Goal: Task Accomplishment & Management: Manage account settings

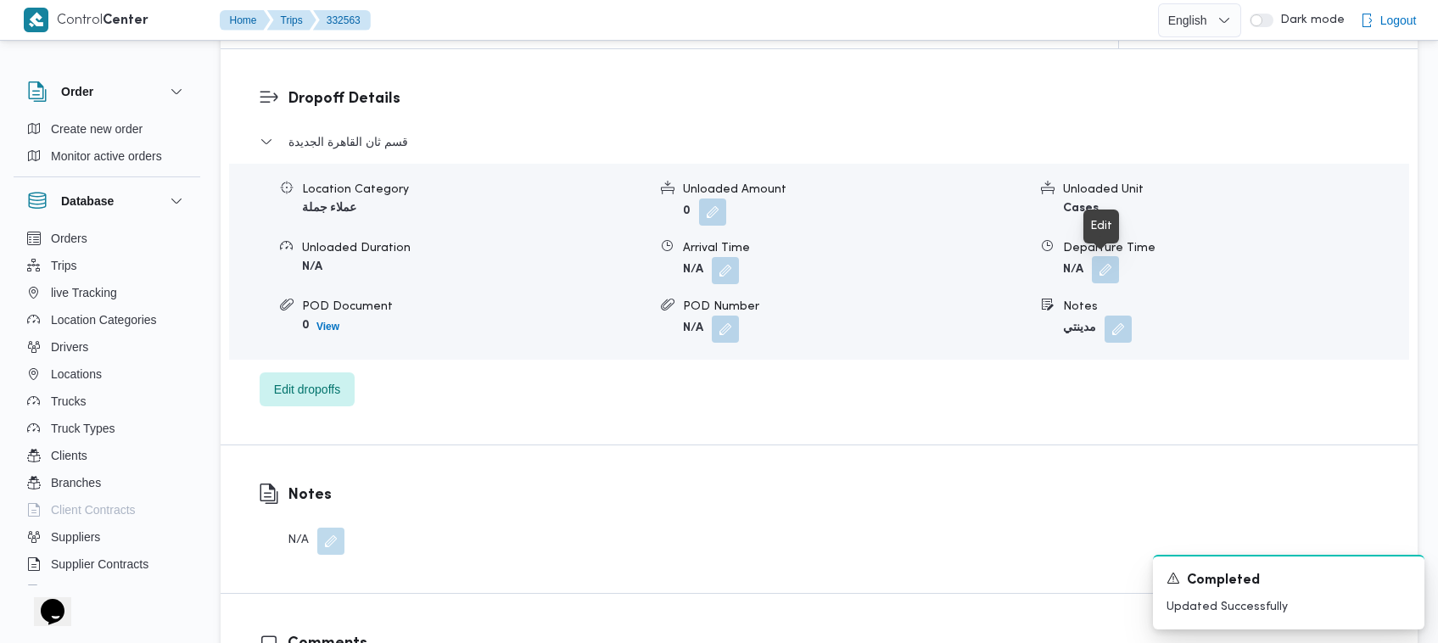
click at [1113, 261] on button "button" at bounding box center [1105, 269] width 27 height 27
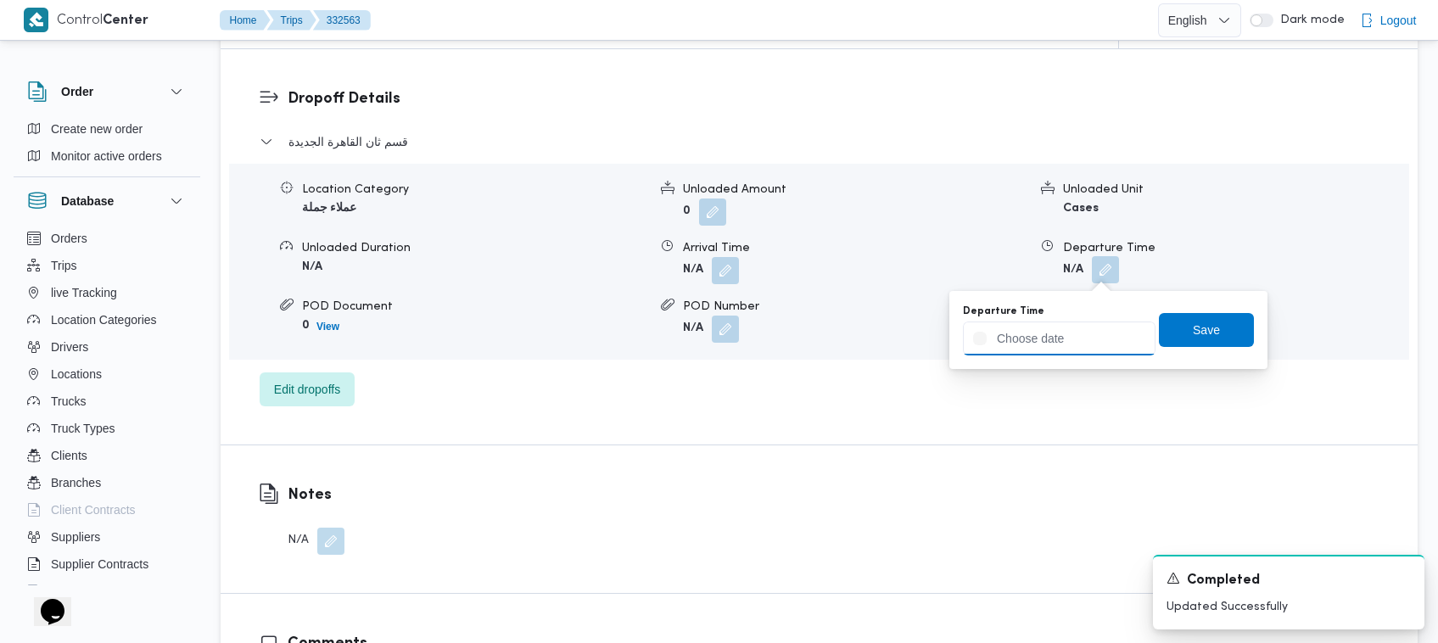
click at [1085, 339] on input "Departure Time" at bounding box center [1059, 339] width 193 height 34
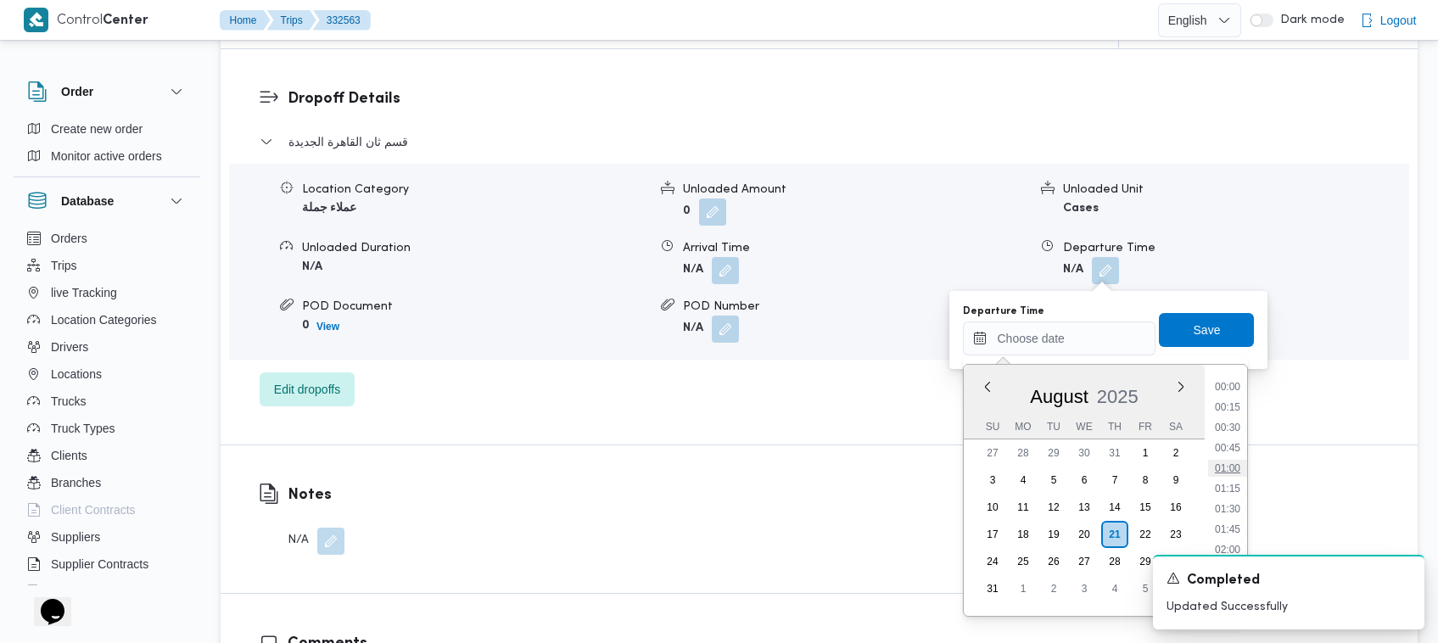
click at [1239, 469] on li "01:00" at bounding box center [1227, 468] width 39 height 17
type input "[DATE] 01:00"
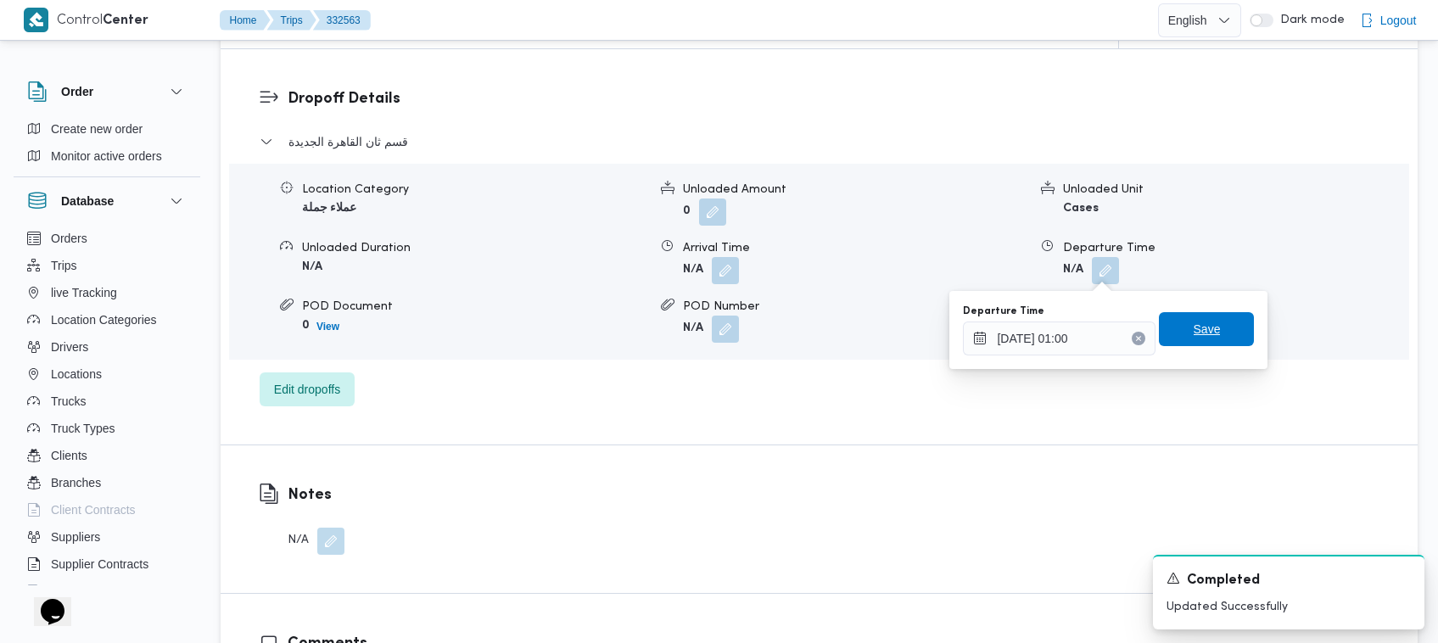
click at [1206, 334] on span "Save" at bounding box center [1206, 329] width 95 height 34
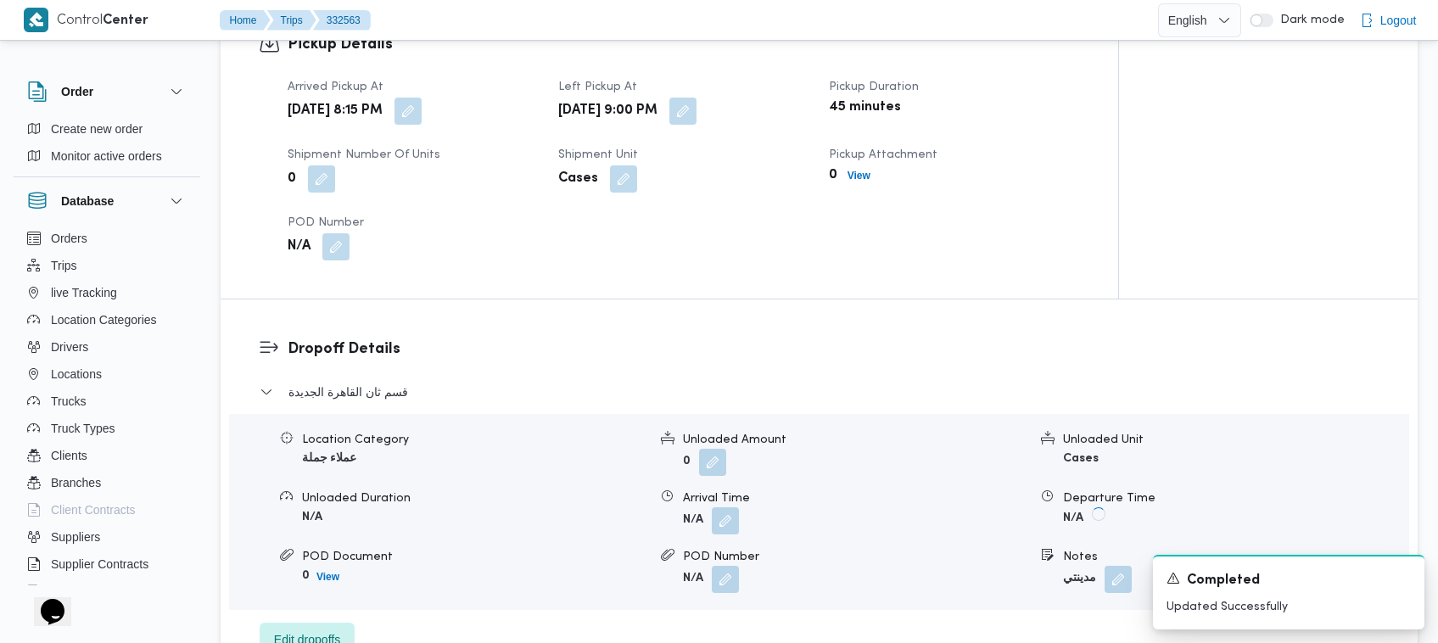
scroll to position [1167, 0]
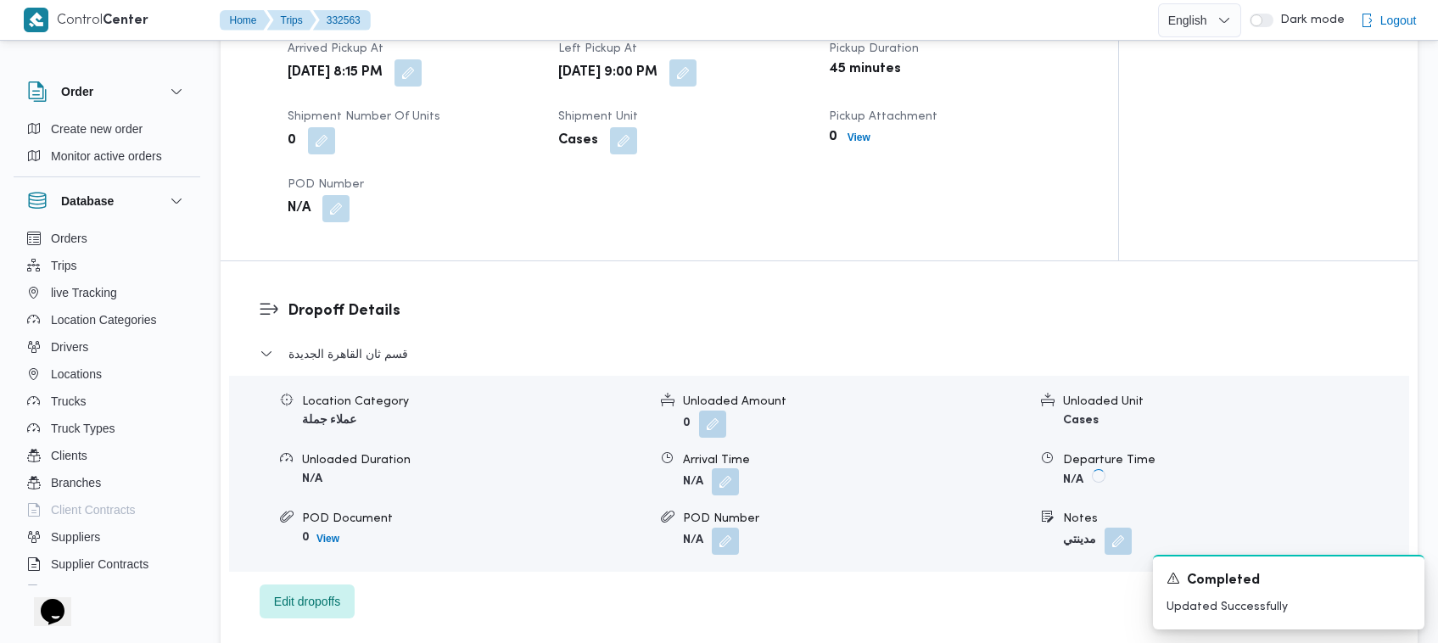
click at [737, 477] on button "button" at bounding box center [725, 481] width 27 height 27
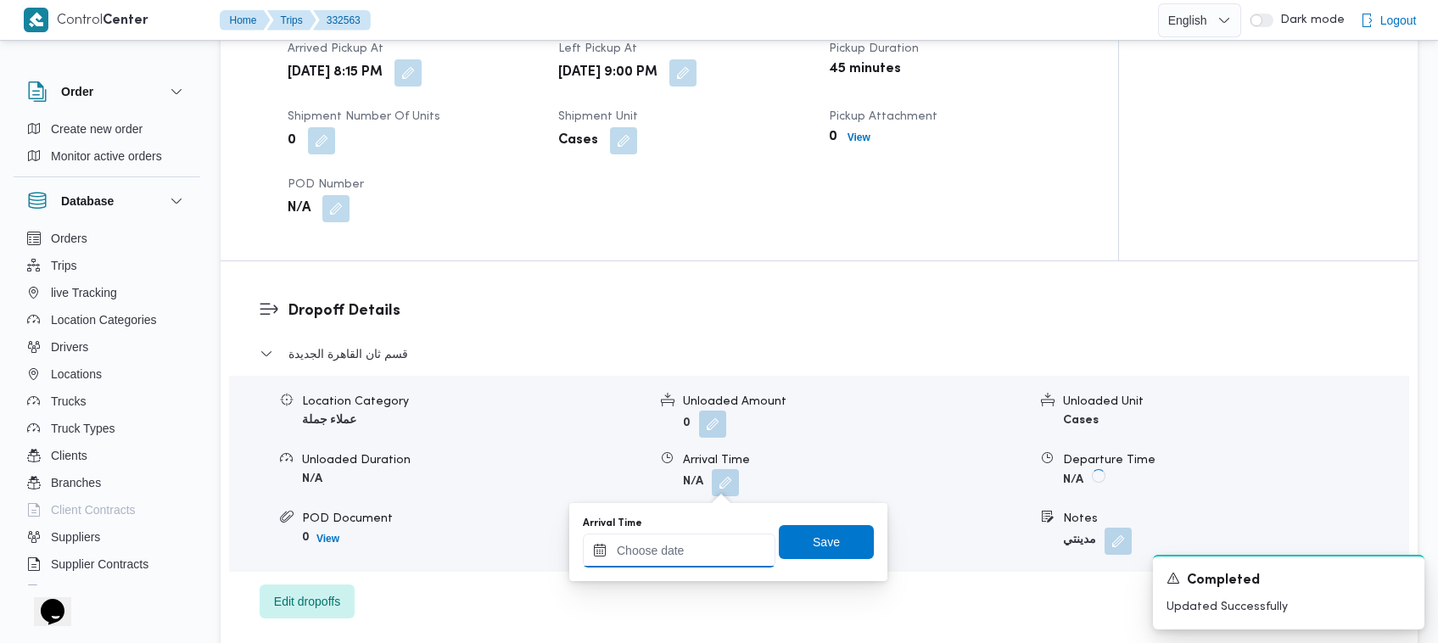
click at [709, 554] on input "Arrival Time" at bounding box center [679, 551] width 193 height 34
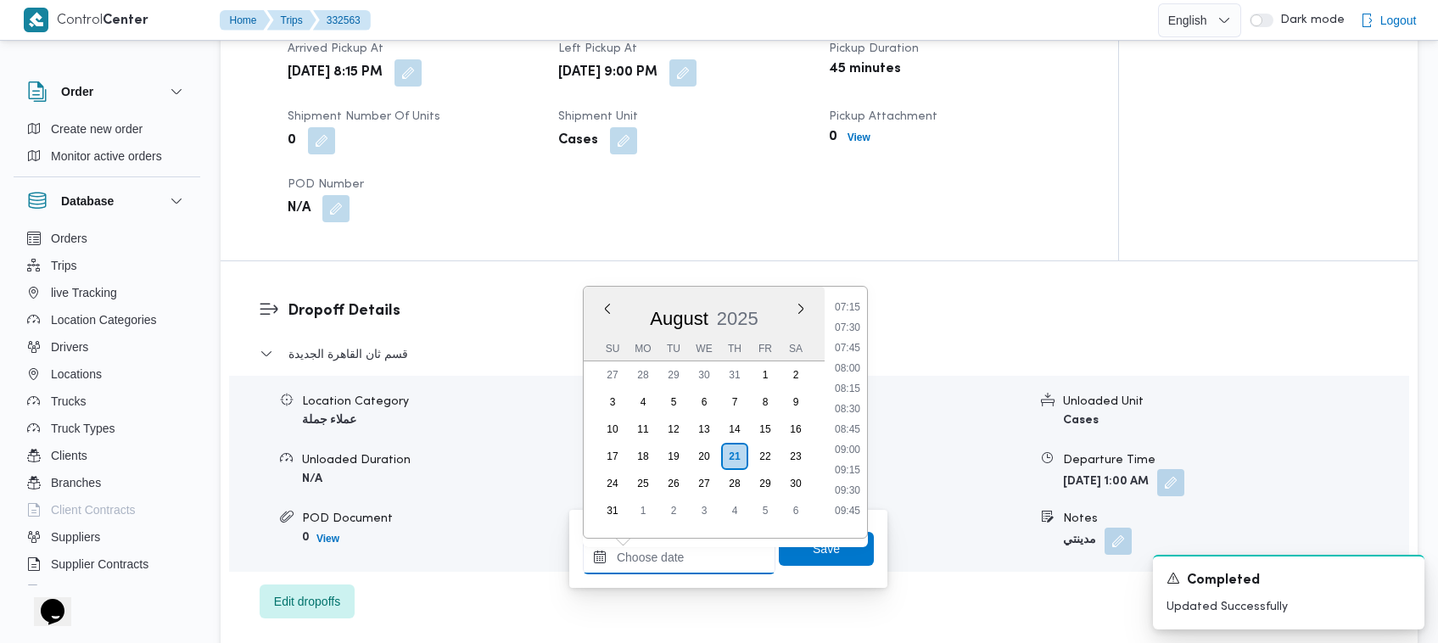
scroll to position [265, 0]
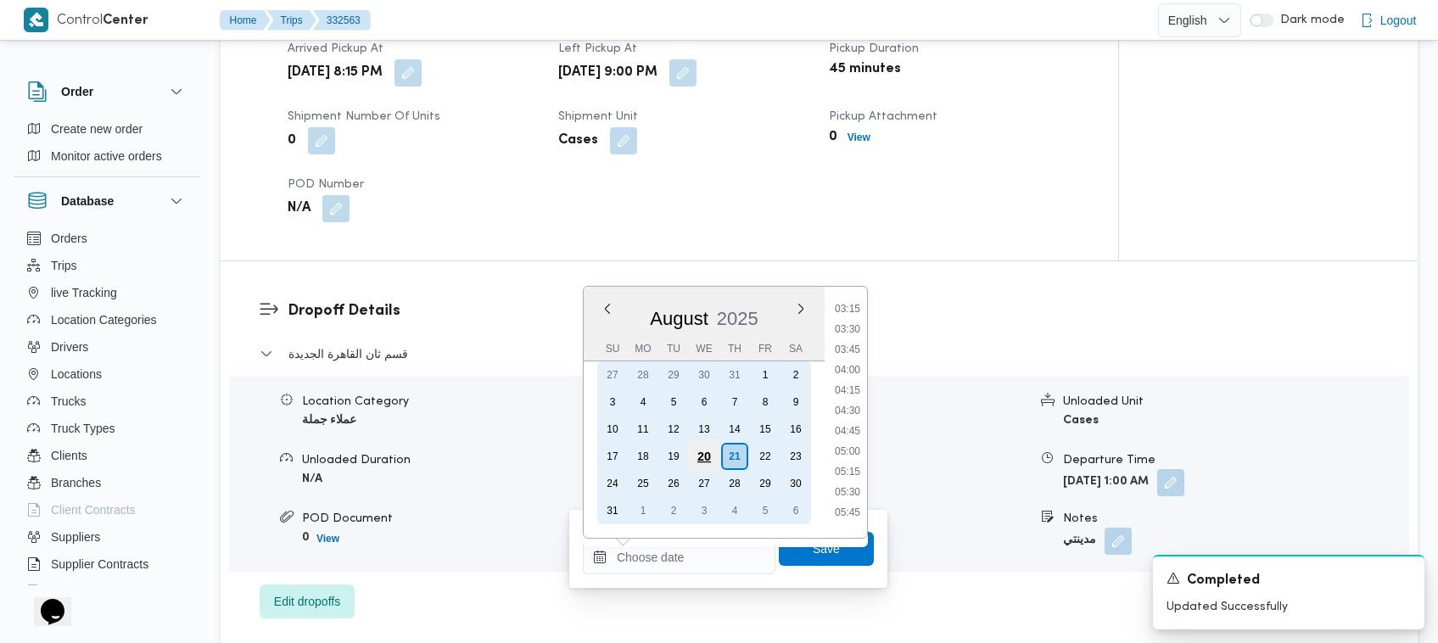
click at [698, 441] on div "20" at bounding box center [704, 456] width 32 height 32
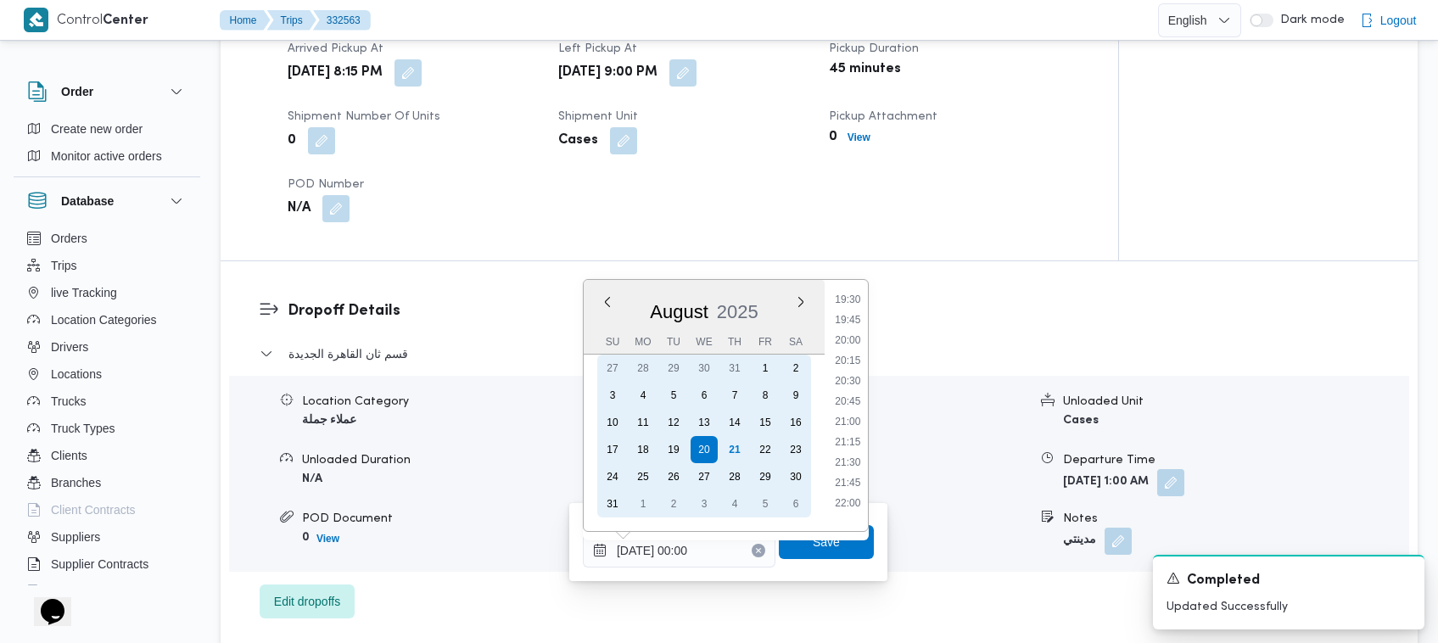
scroll to position [1732, 0]
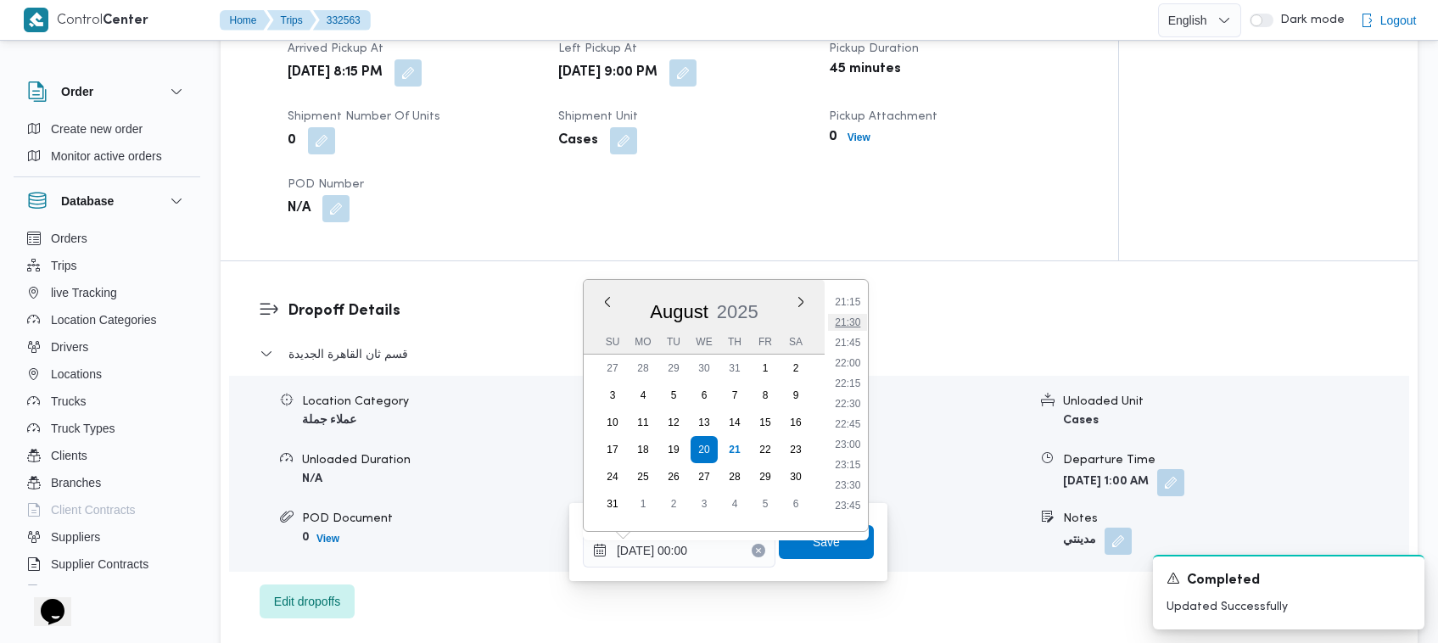
click at [855, 321] on li "21:30" at bounding box center [847, 322] width 39 height 17
type input "[DATE] 21:30"
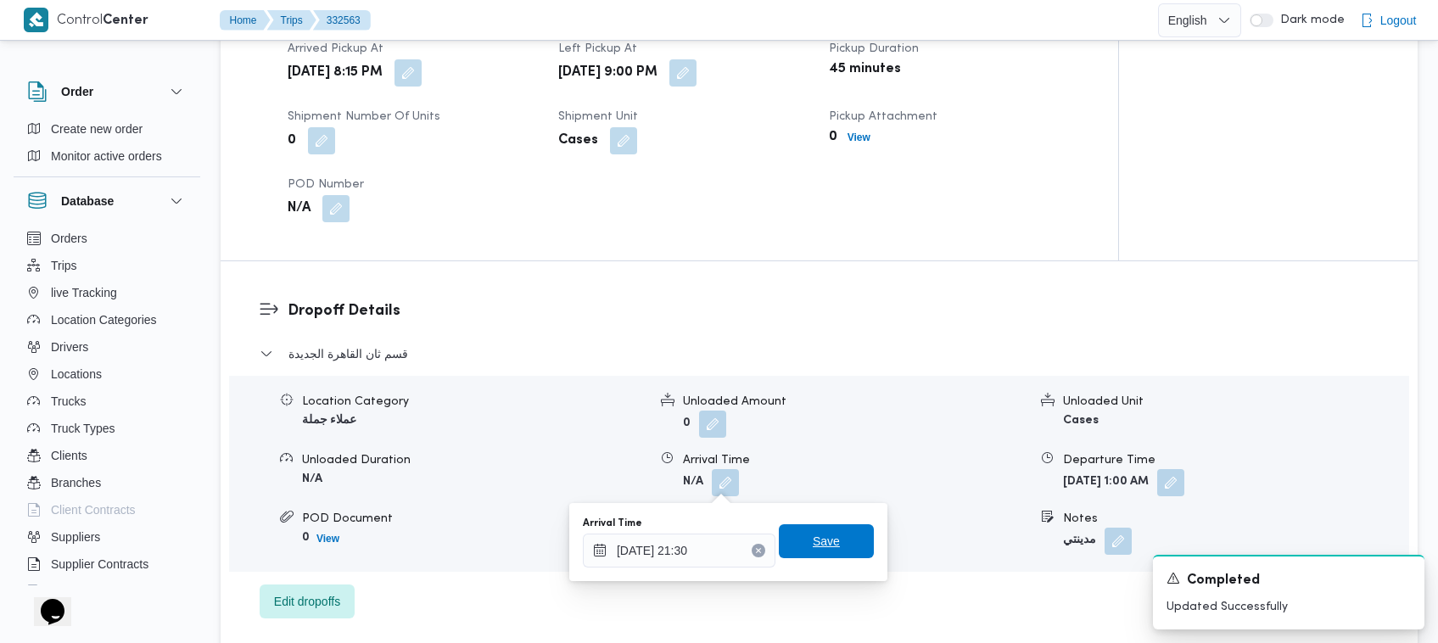
click at [819, 529] on span "Save" at bounding box center [826, 541] width 95 height 34
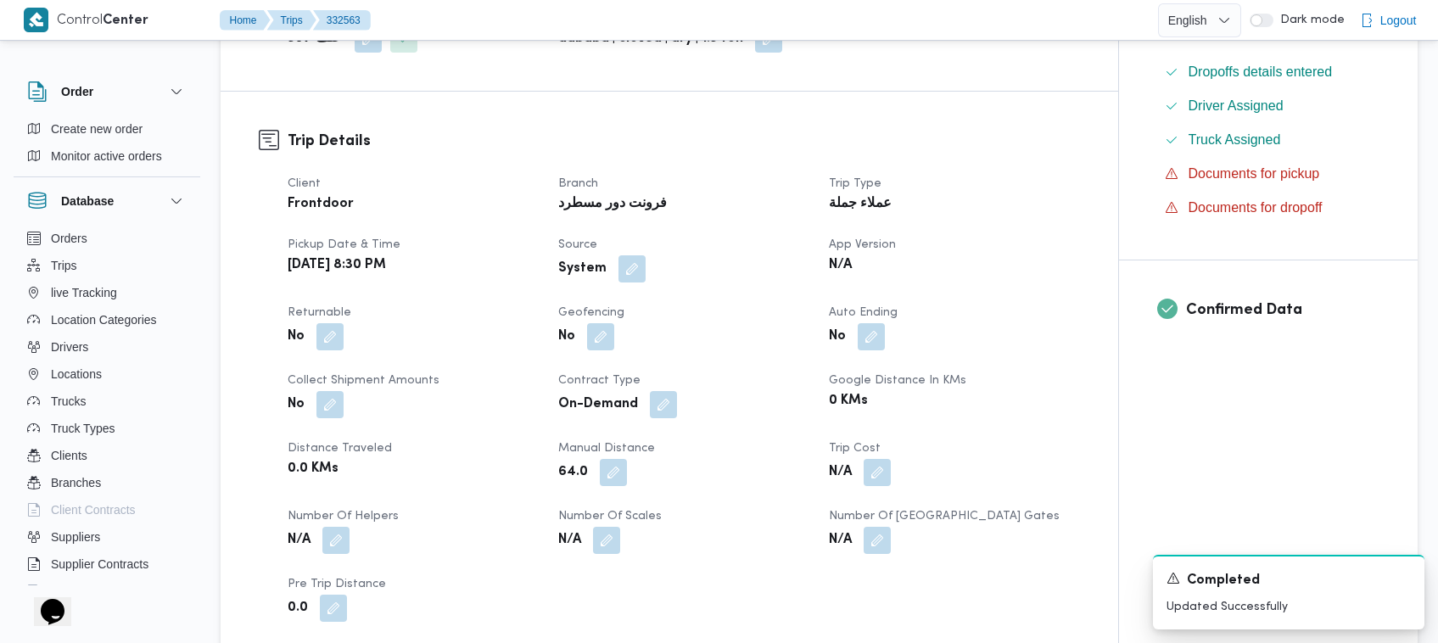
scroll to position [422, 0]
